Goal: Information Seeking & Learning: Learn about a topic

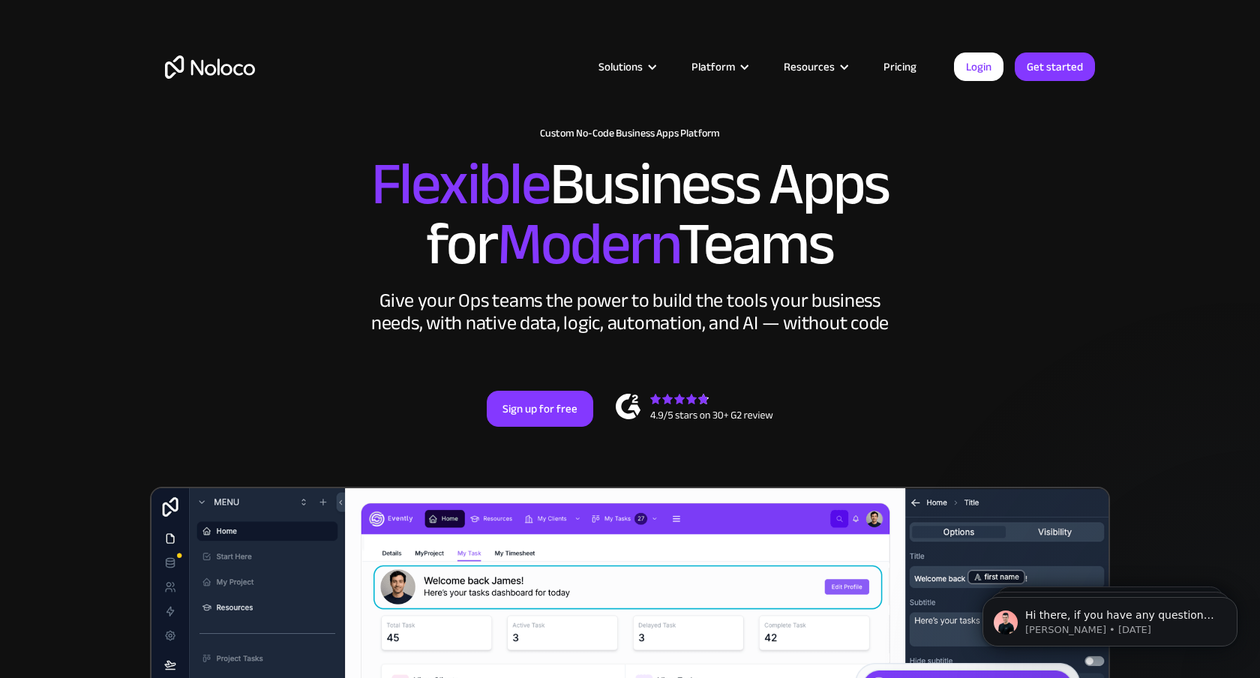
click at [918, 70] on link "Pricing" at bounding box center [899, 66] width 70 height 19
click at [909, 63] on link "Pricing" at bounding box center [899, 66] width 70 height 19
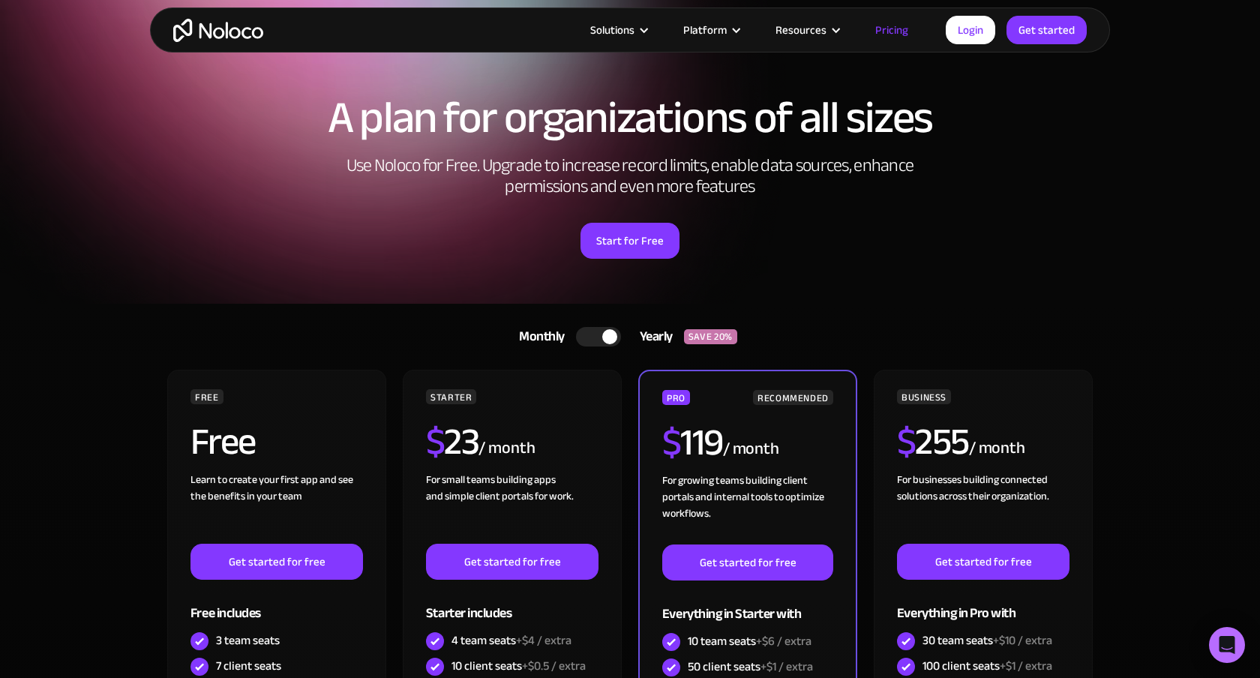
scroll to position [31, 0]
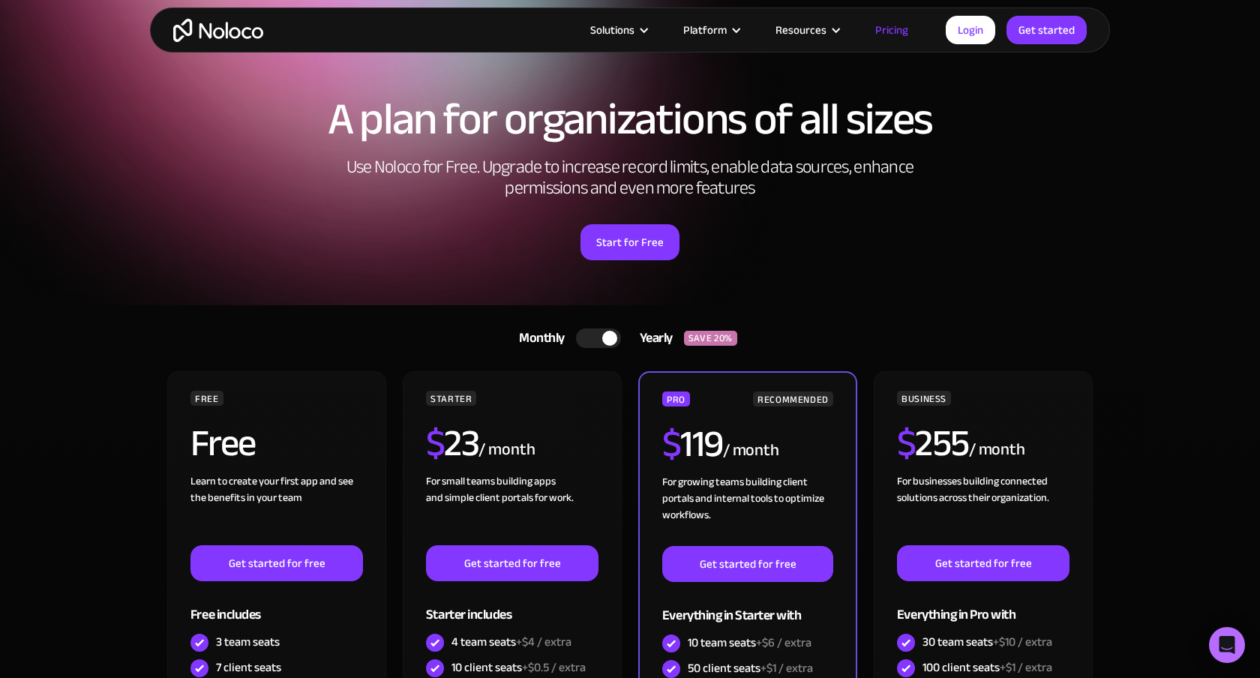
click at [610, 342] on div at bounding box center [609, 338] width 15 height 15
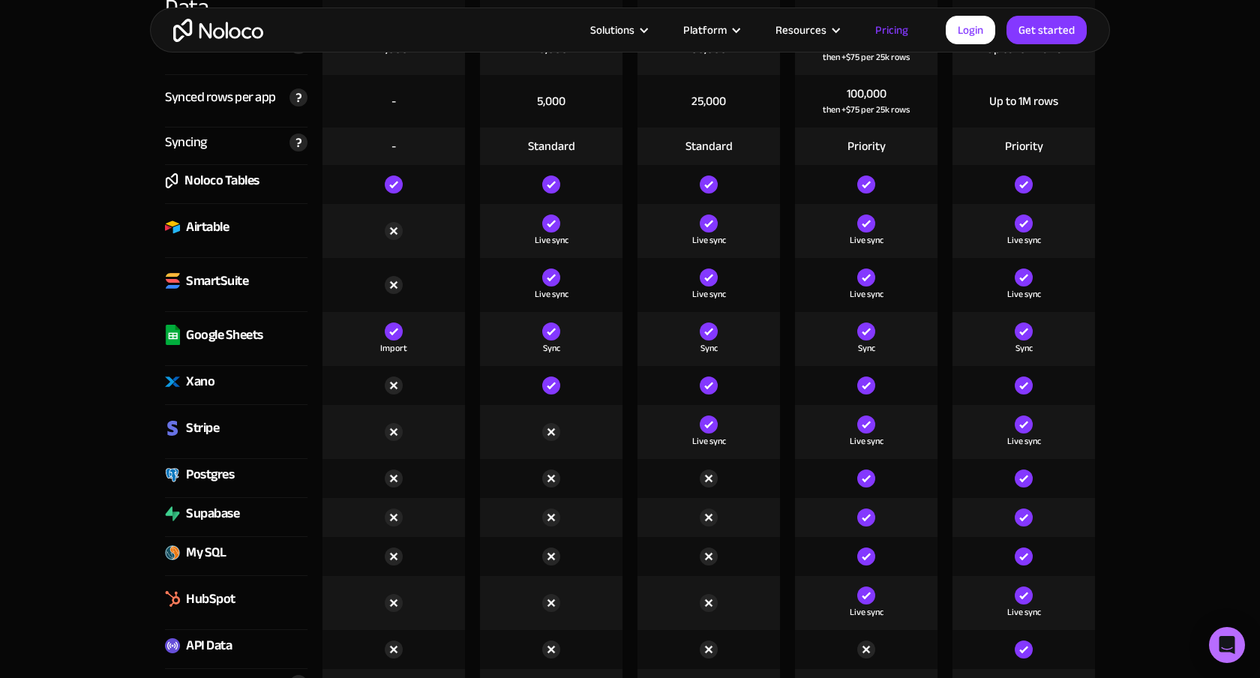
scroll to position [7118, 0]
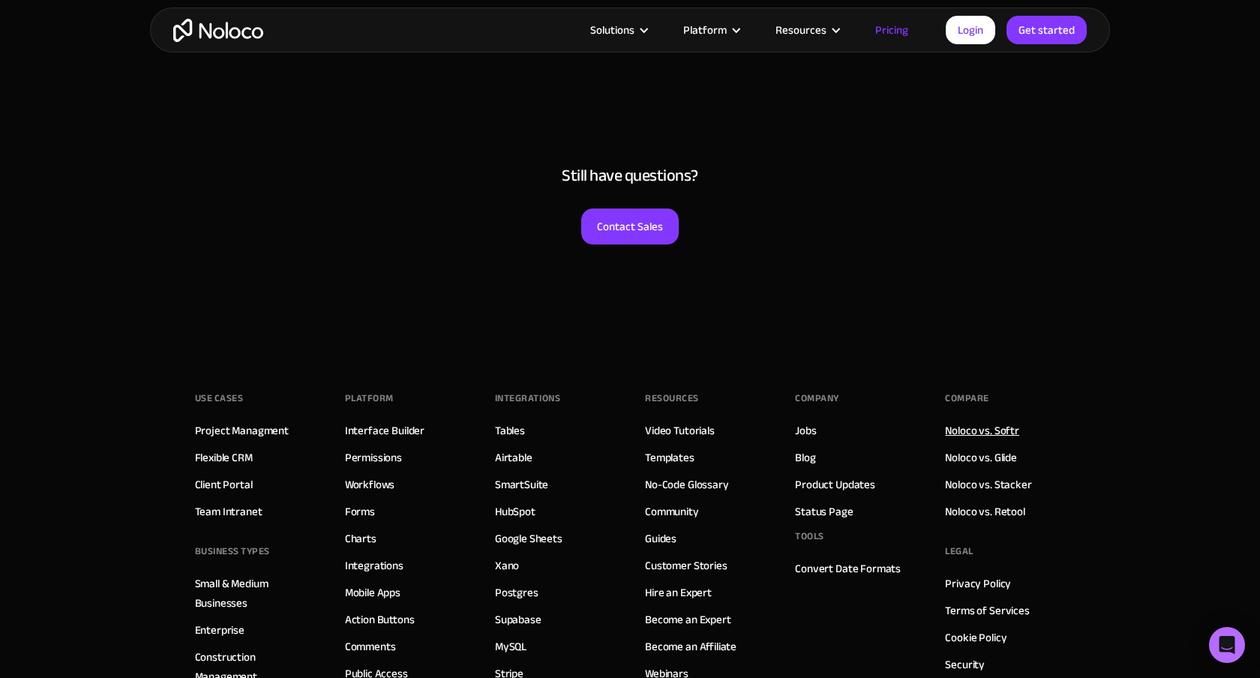
click at [1005, 421] on link "Noloco vs. Softr" at bounding box center [982, 430] width 74 height 19
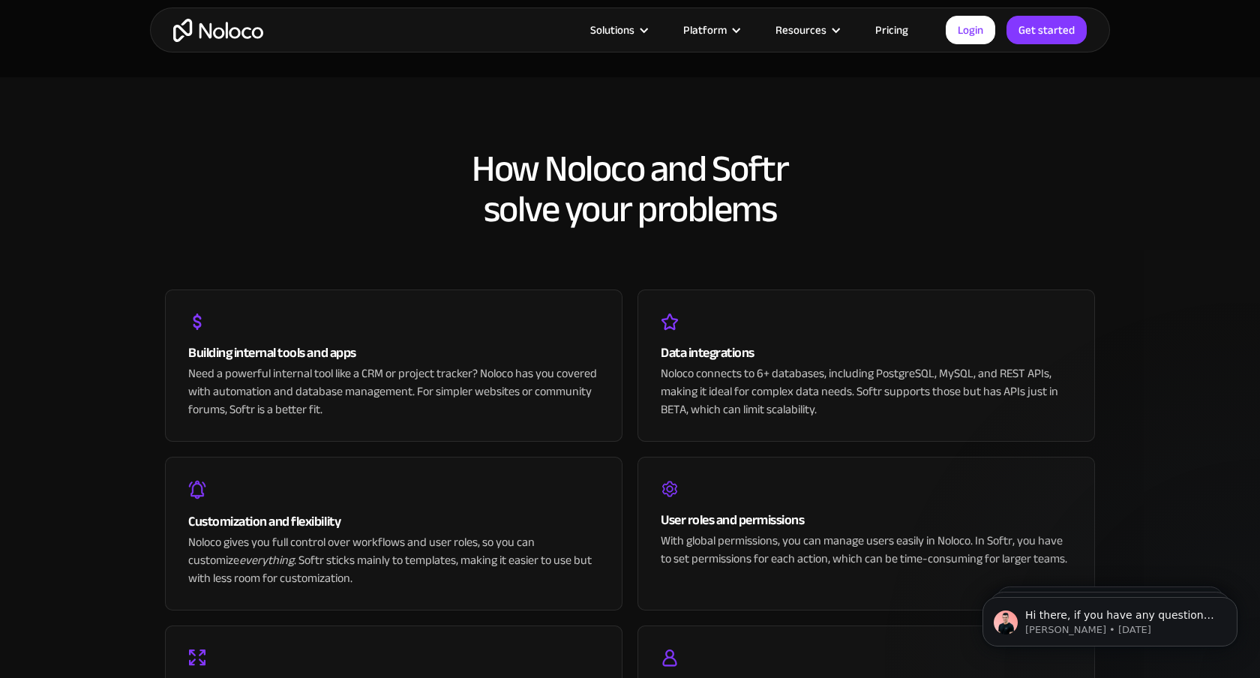
scroll to position [2800, 0]
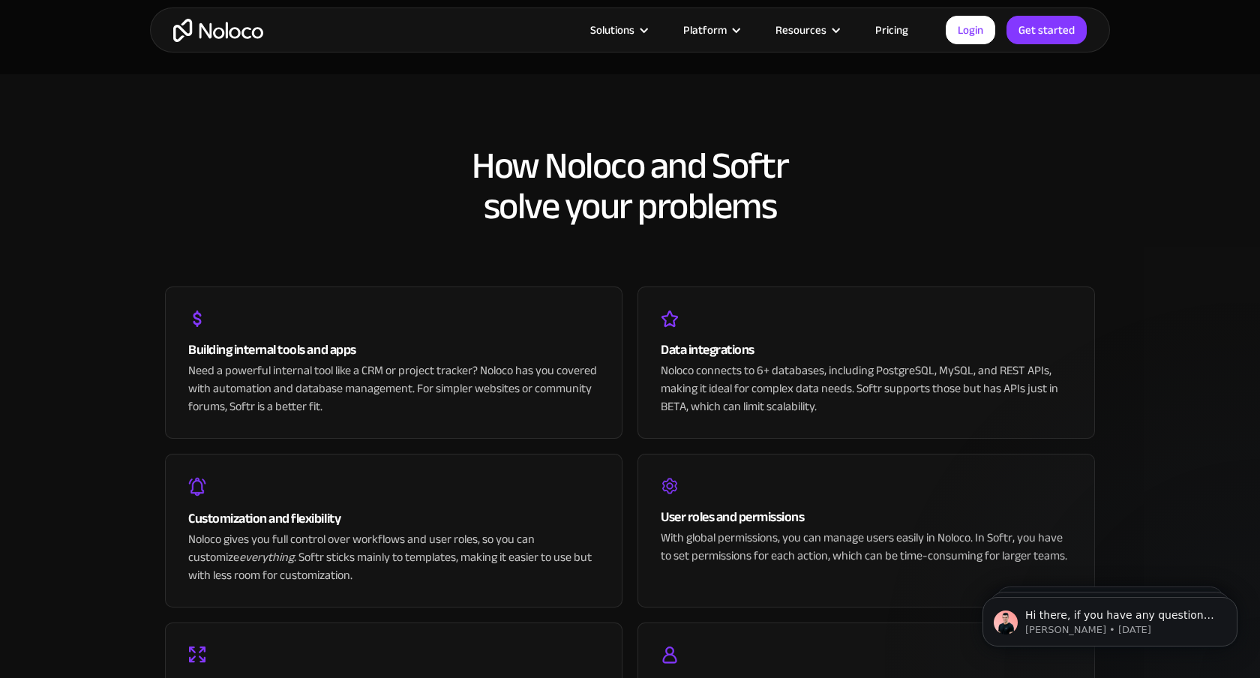
click at [868, 487] on div "User roles and permissions With global permissions, you can manage users easily…" at bounding box center [865, 531] width 457 height 154
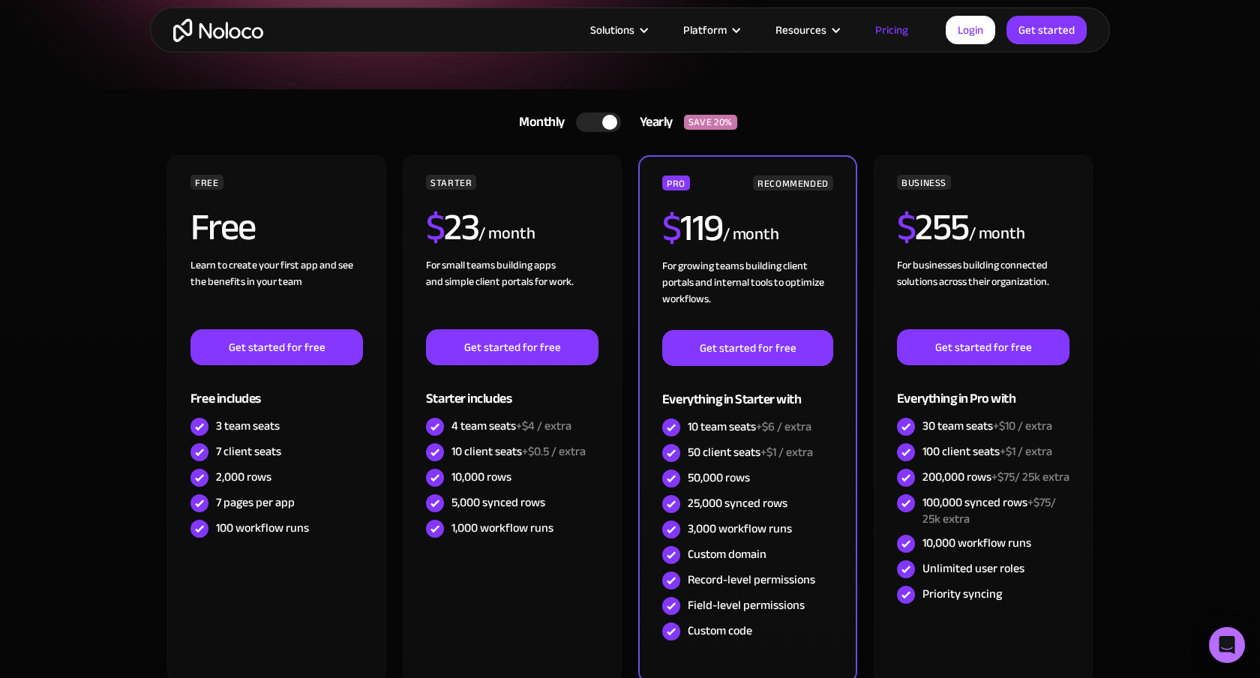
scroll to position [217, 0]
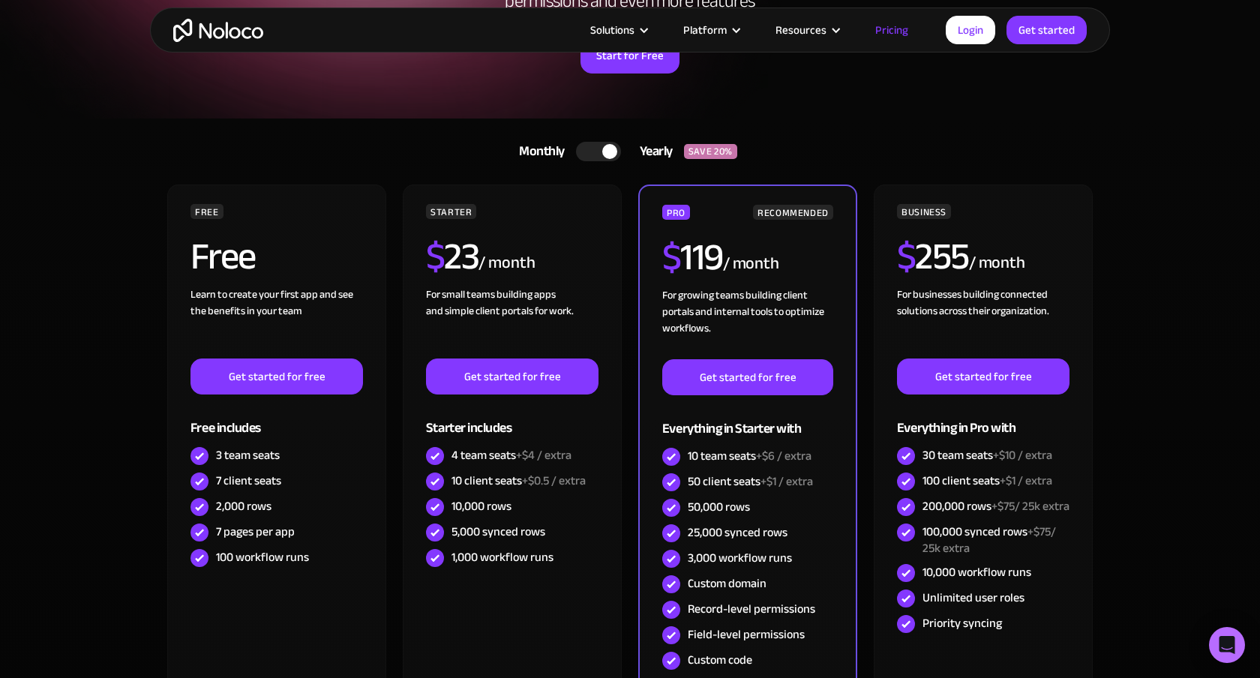
click at [606, 148] on div at bounding box center [609, 151] width 15 height 15
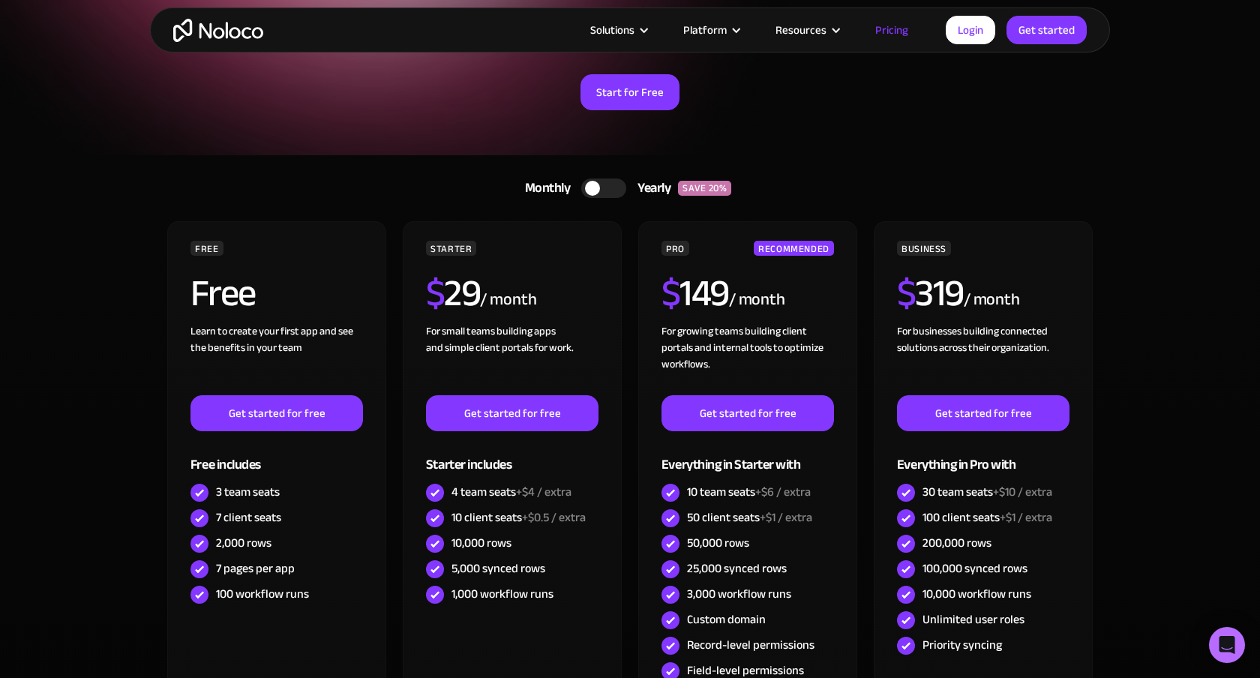
scroll to position [0, 0]
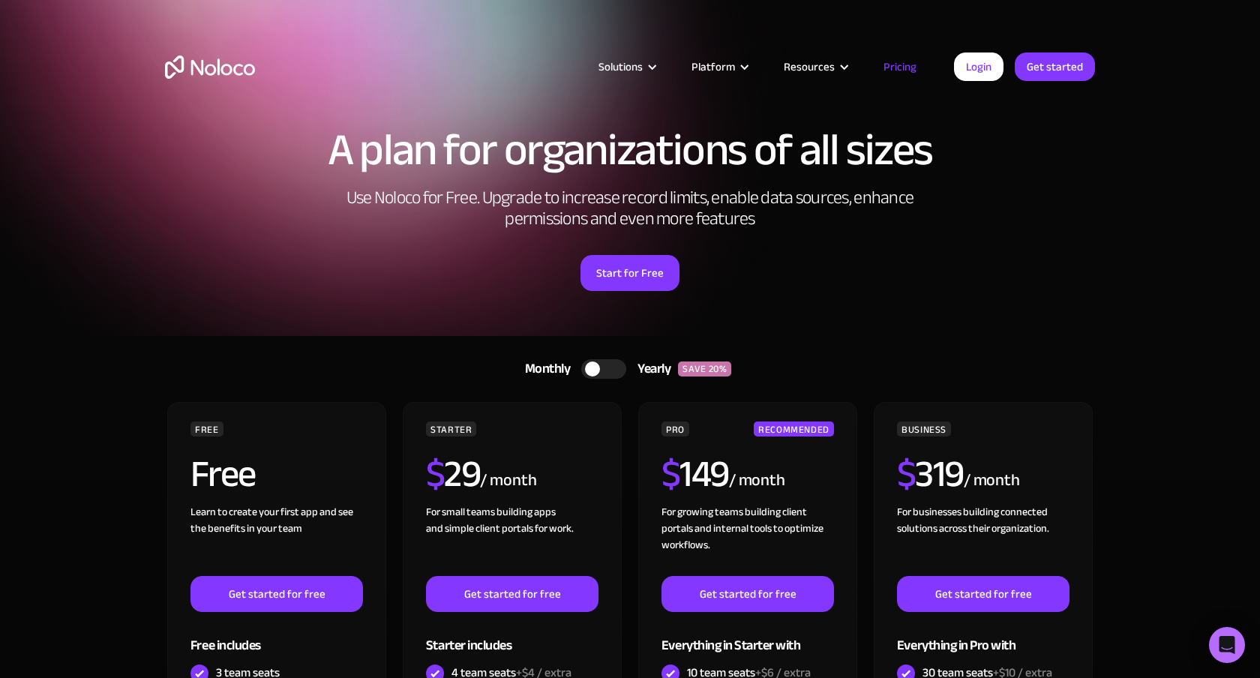
click at [1053, 254] on div "Start for Free" at bounding box center [630, 267] width 930 height 46
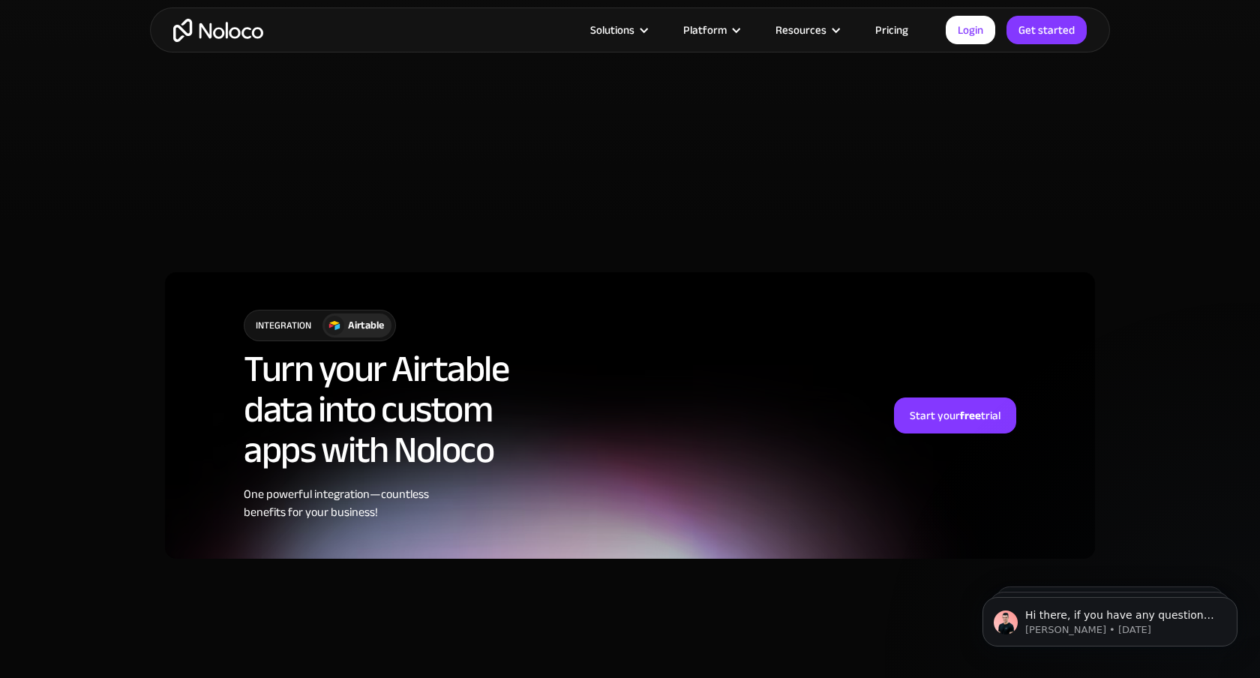
scroll to position [3380, 0]
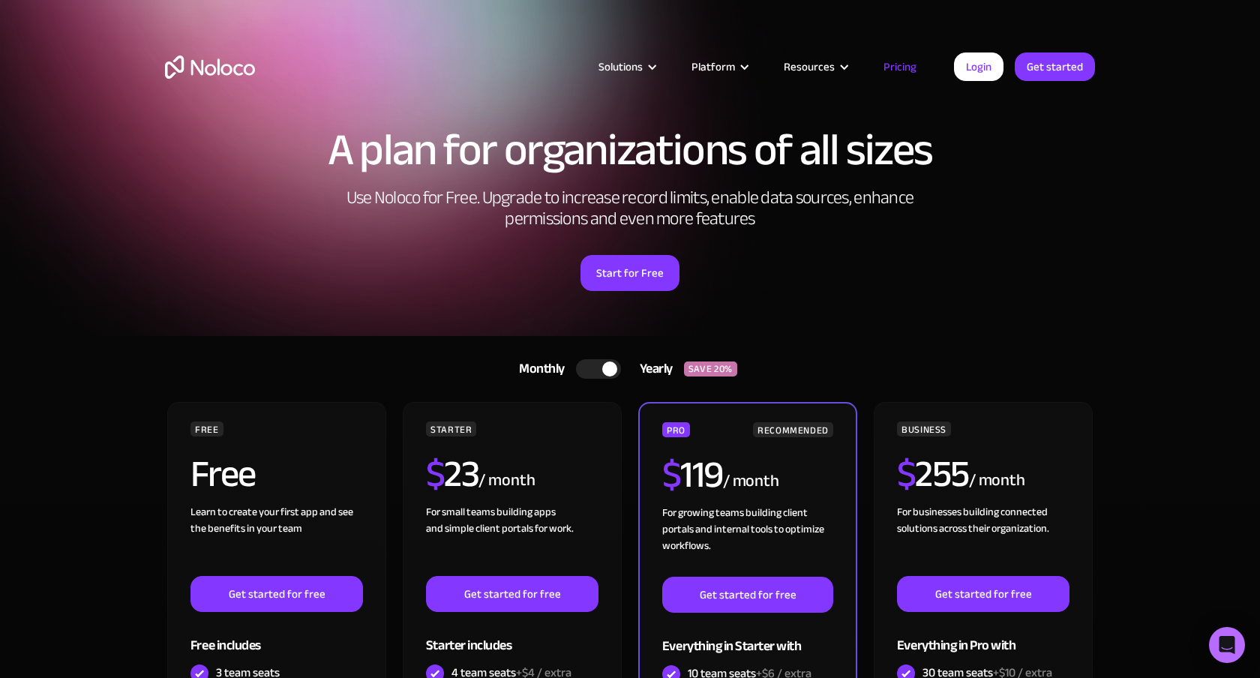
click at [607, 373] on div at bounding box center [609, 368] width 15 height 15
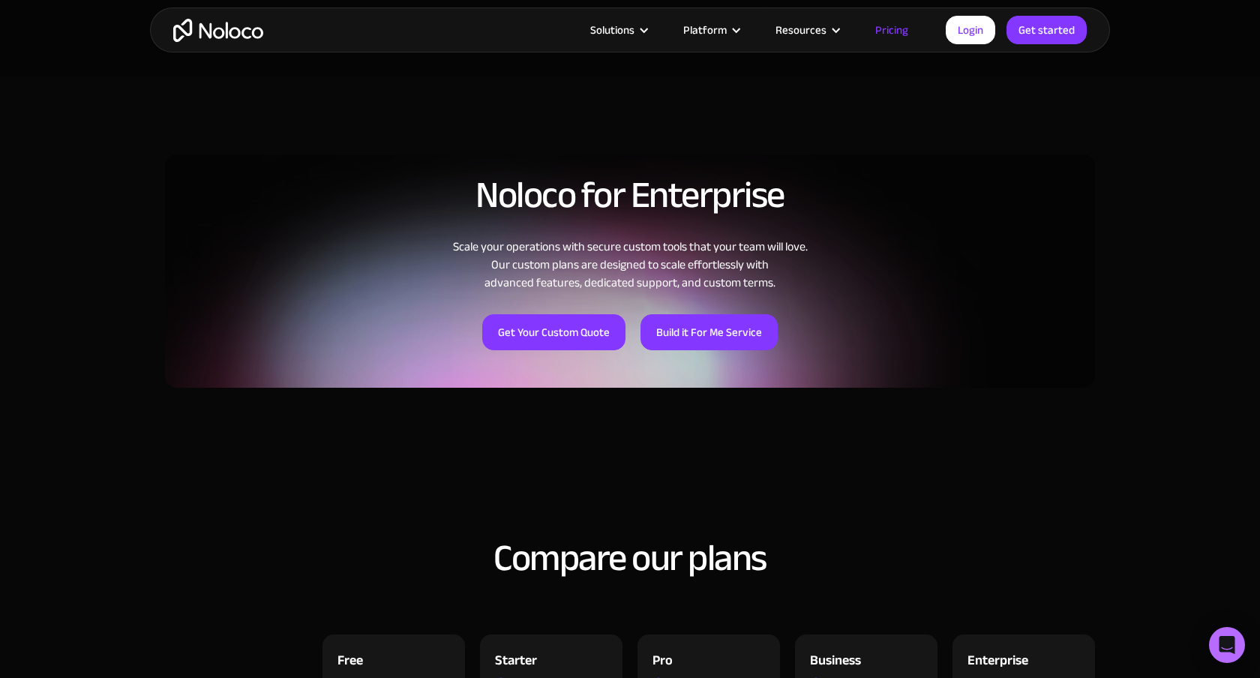
scroll to position [976, 0]
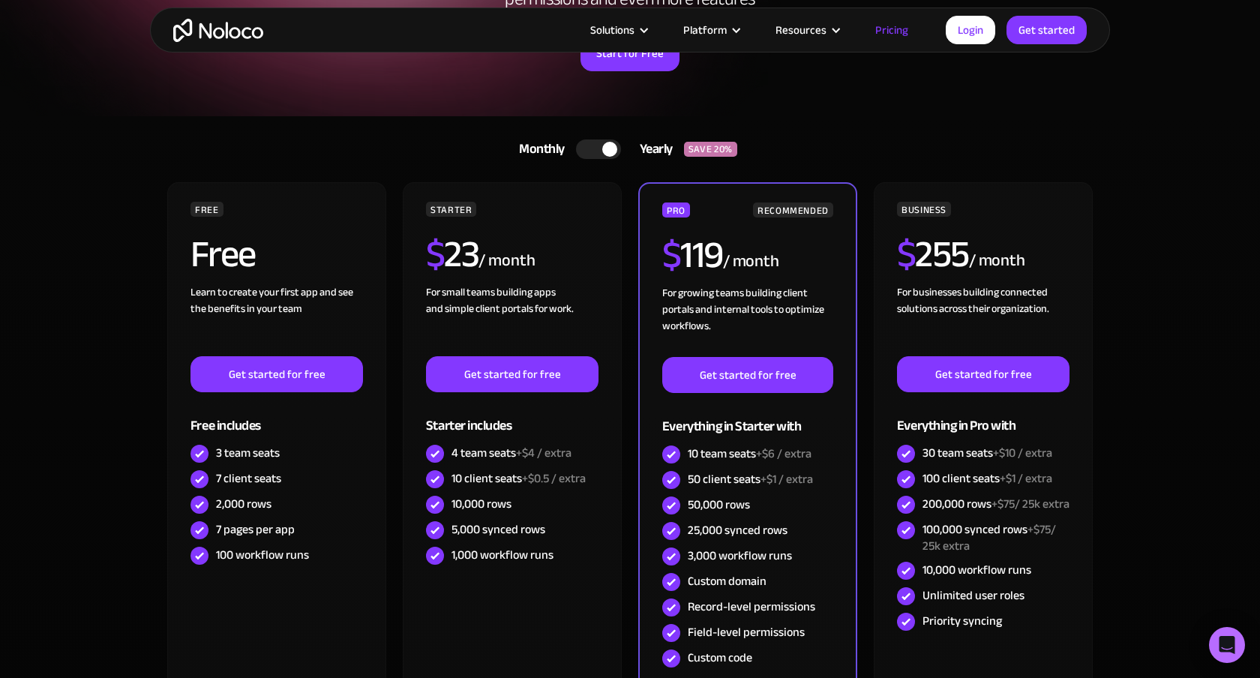
scroll to position [195, 0]
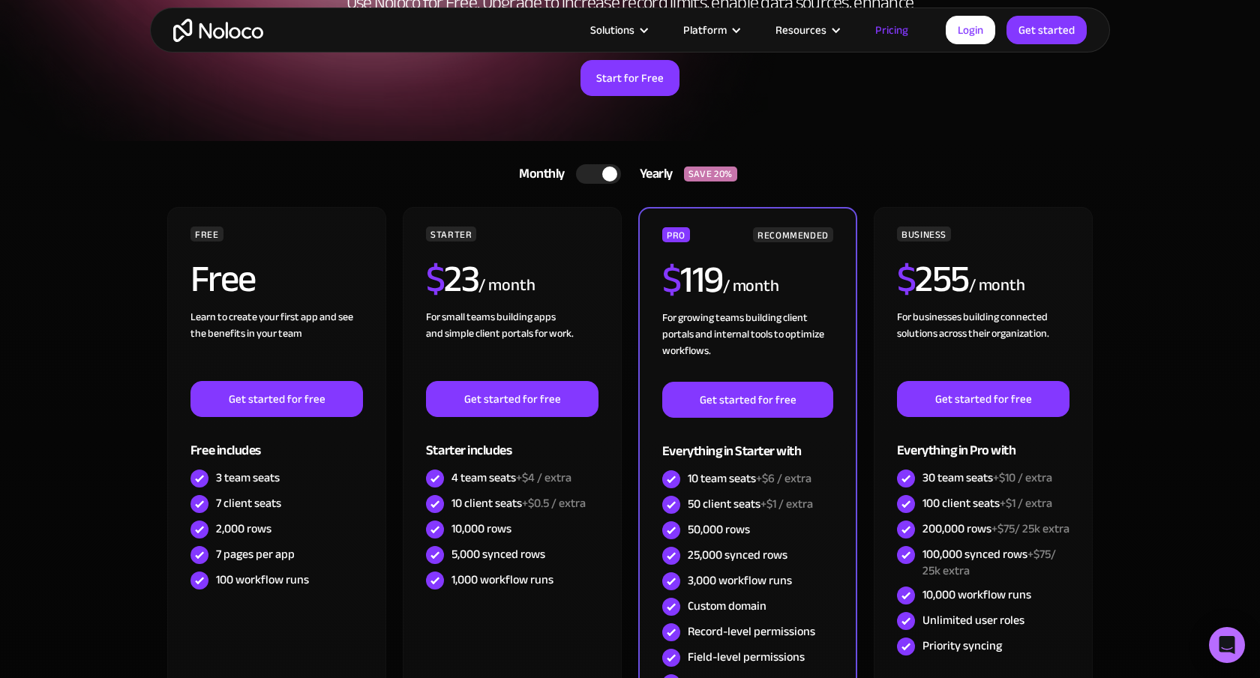
click at [604, 172] on div at bounding box center [609, 173] width 15 height 15
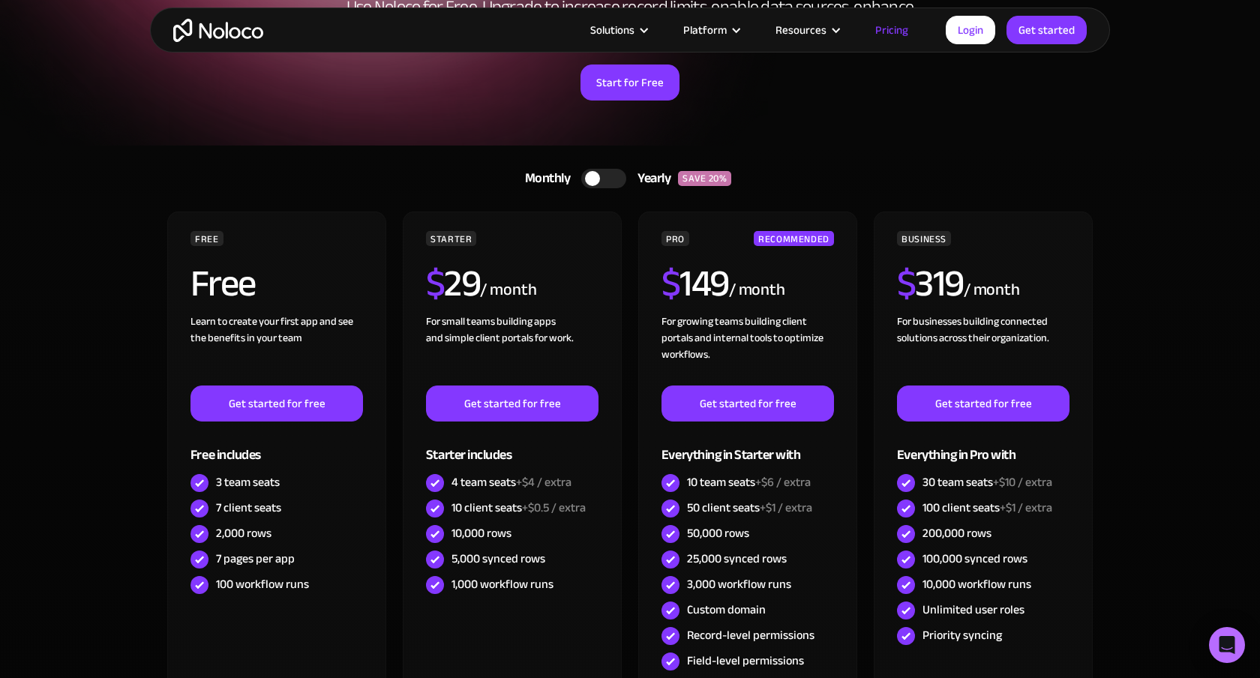
scroll to position [189, 0]
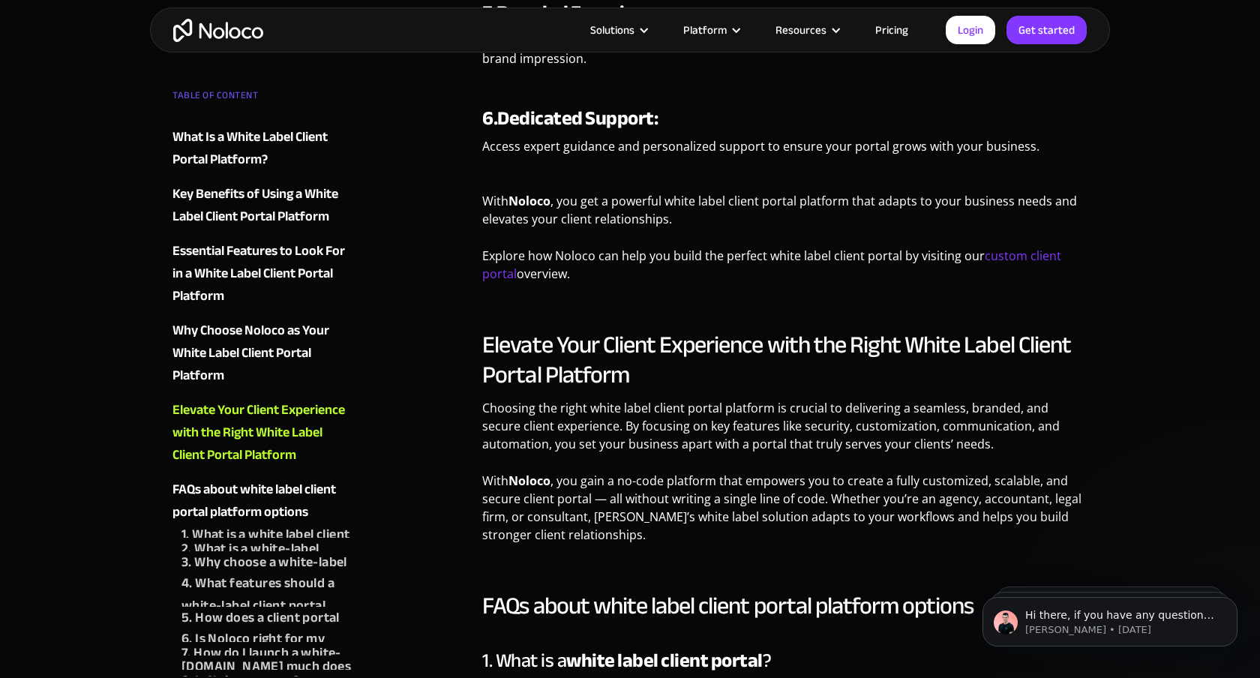
scroll to position [2503, 0]
